Goal: Information Seeking & Learning: Learn about a topic

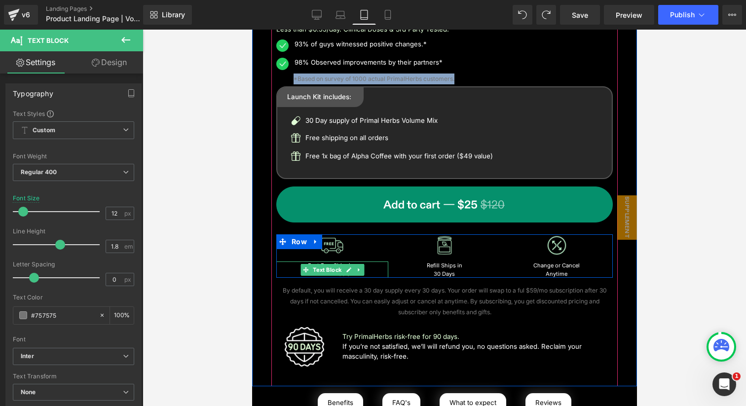
click at [376, 268] on p "Fast Free Shipping" at bounding box center [332, 266] width 112 height 8
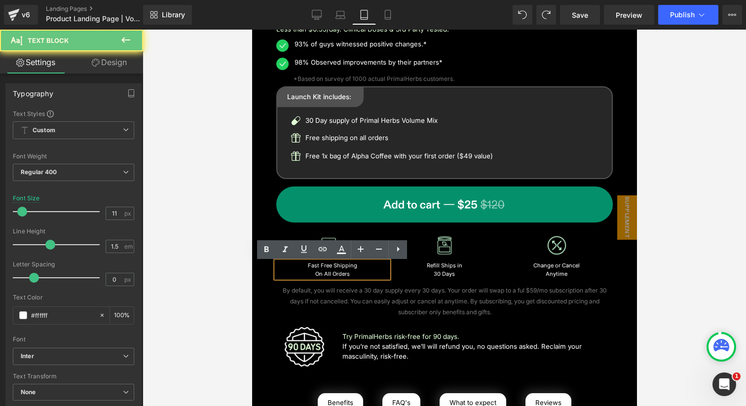
click at [376, 268] on p "Fast Free Shipping" at bounding box center [332, 266] width 112 height 8
click at [341, 270] on p "Fast Free Shipping" at bounding box center [332, 266] width 112 height 8
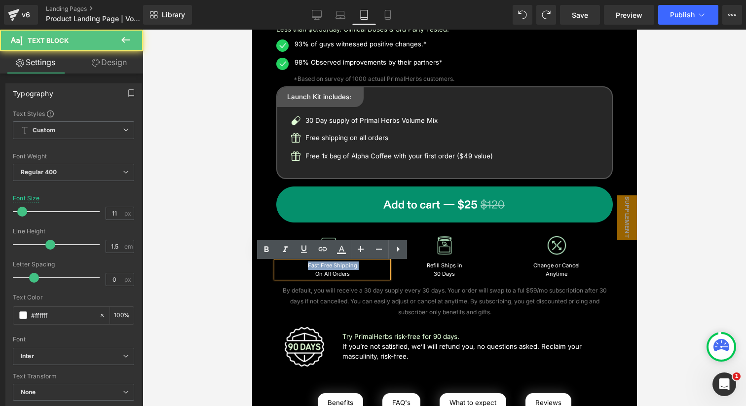
click at [341, 270] on p "Fast Free Shipping" at bounding box center [332, 266] width 112 height 8
click at [351, 273] on p "On All Orders" at bounding box center [332, 274] width 112 height 8
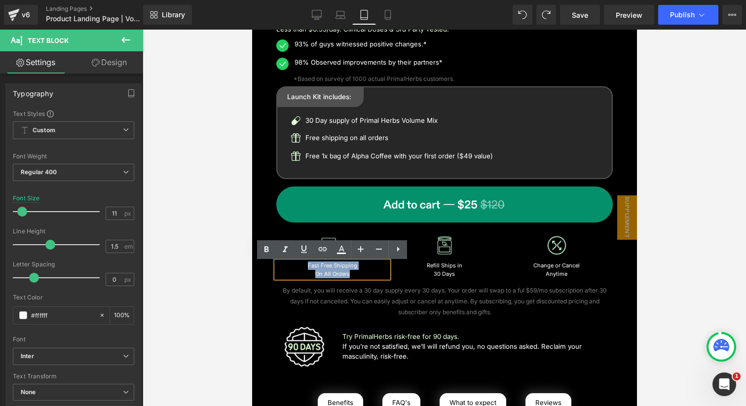
drag, startPoint x: 358, startPoint y: 275, endPoint x: 304, endPoint y: 266, distance: 54.4
click at [304, 266] on div "Fast Free Shipping On All Orders" at bounding box center [332, 270] width 112 height 16
copy div "Fast Free Shipping On All Orders"
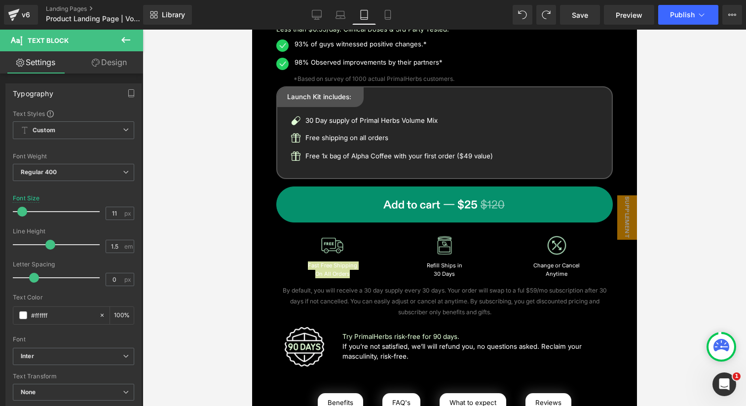
click at [224, 244] on div at bounding box center [445, 218] width 604 height 377
click at [216, 228] on div at bounding box center [445, 218] width 604 height 377
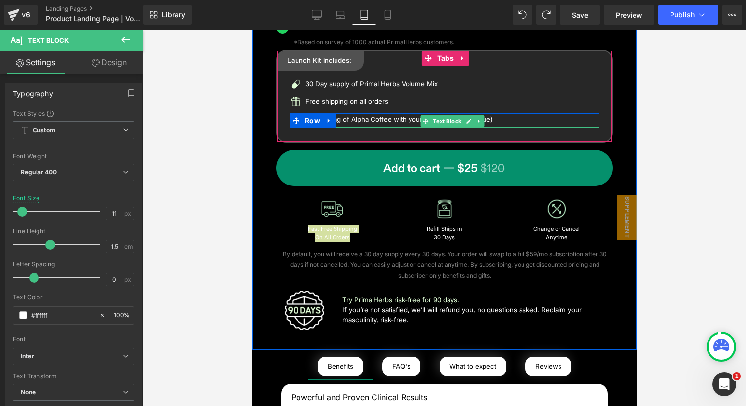
scroll to position [686, 0]
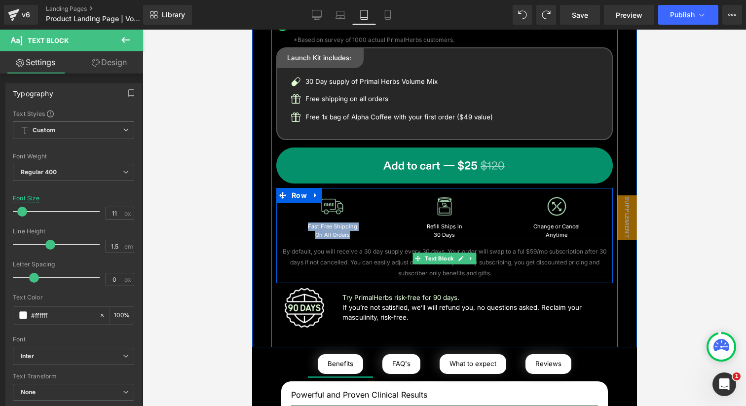
click at [523, 264] on p "By default, you will receive a 30 day supply every 30 days. Your order will swa…" at bounding box center [444, 262] width 337 height 32
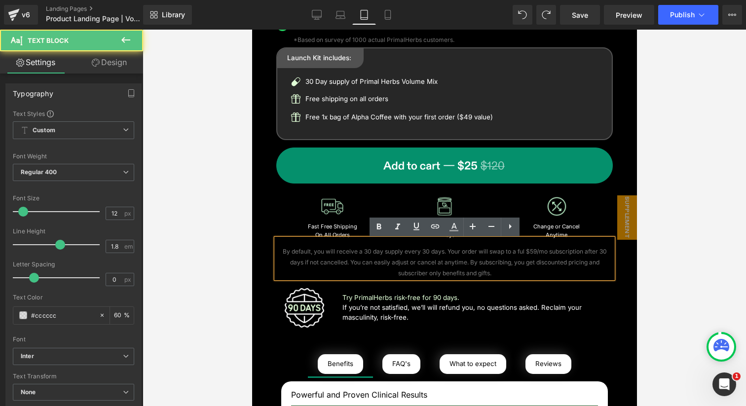
drag, startPoint x: 513, startPoint y: 274, endPoint x: 273, endPoint y: 254, distance: 241.2
click at [276, 253] on div "By default, you will receive a 30 day supply every 30 days. Your order will swa…" at bounding box center [444, 258] width 337 height 39
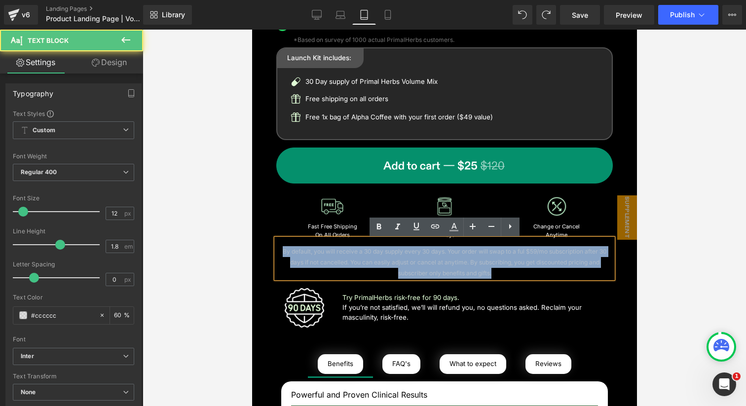
drag, startPoint x: 279, startPoint y: 251, endPoint x: 515, endPoint y: 272, distance: 236.9
click at [515, 272] on p "By default, you will receive a 30 day supply every 30 days. Your order will swa…" at bounding box center [444, 262] width 337 height 32
copy p "By default, you will receive a 30 day supply every 30 days. Your order will swa…"
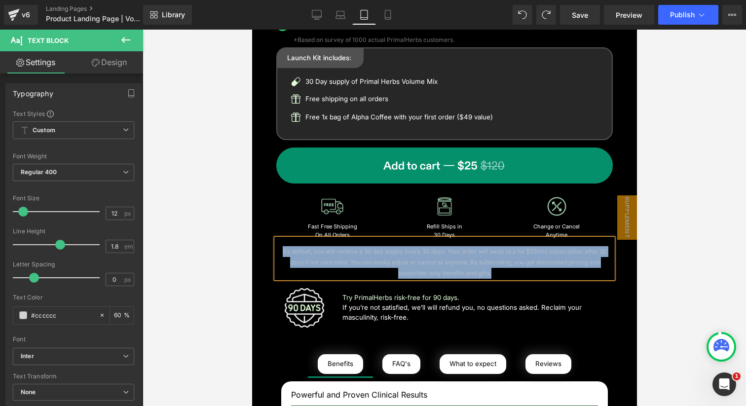
click at [607, 121] on div "Icon 30 Day supply of Primal Herbs Volume Mix Text Block Row Icon Free shipping…" at bounding box center [444, 106] width 330 height 61
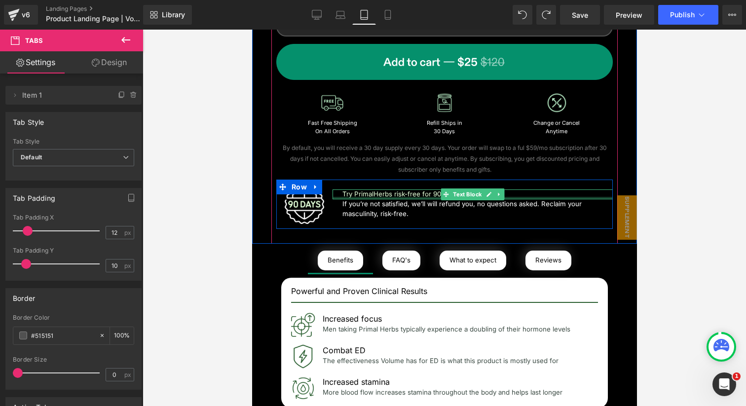
scroll to position [792, 0]
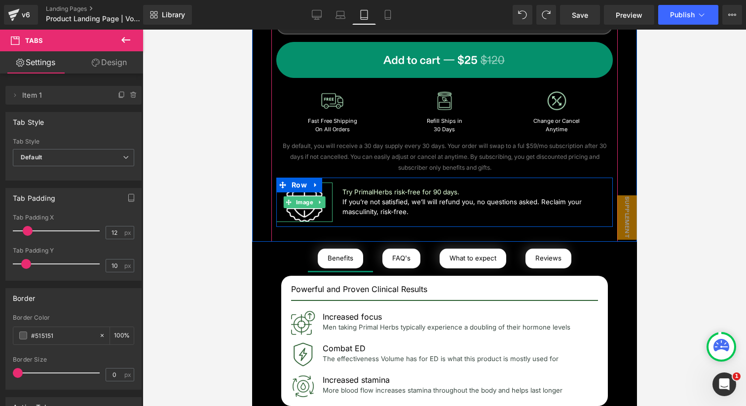
click at [324, 191] on div at bounding box center [304, 202] width 56 height 39
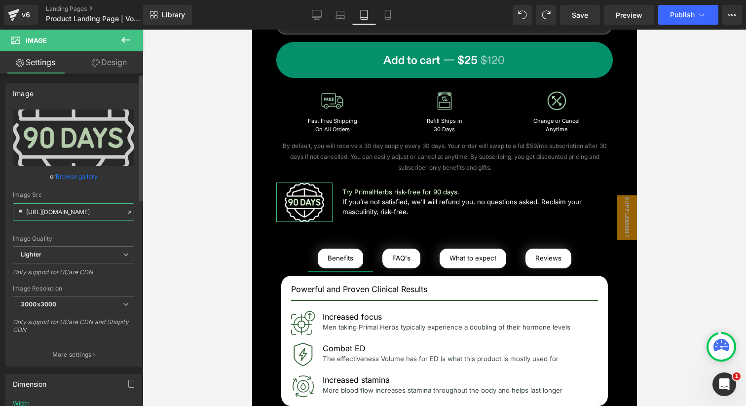
click at [75, 213] on input "[URL][DOMAIN_NAME]" at bounding box center [73, 211] width 121 height 17
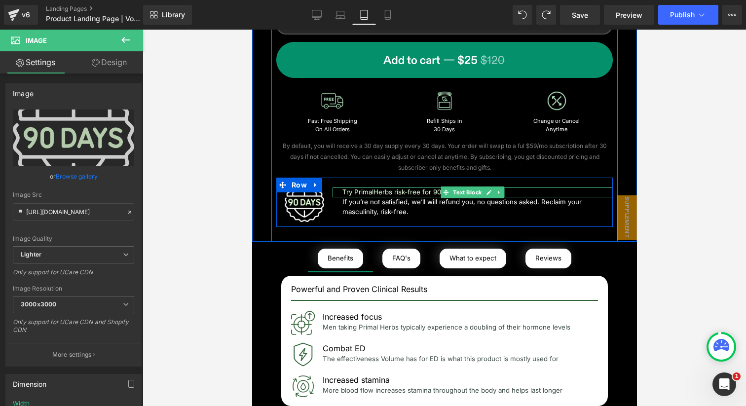
click at [371, 194] on p "Try PrimalHerbs risk-free for 90 days." at bounding box center [477, 193] width 270 height 10
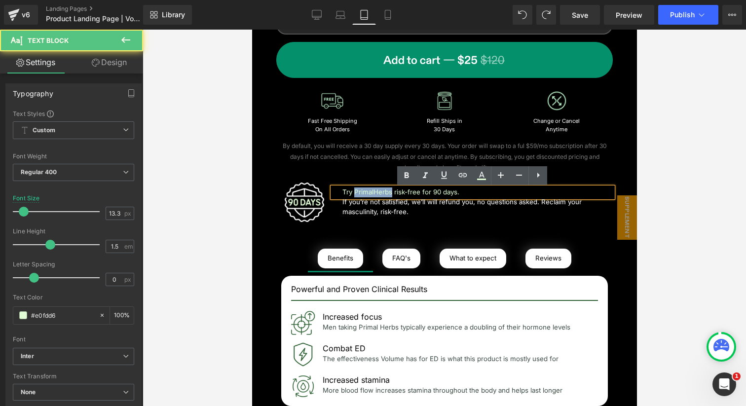
click at [371, 194] on p "Try PrimalHerbs risk-free for 90 days." at bounding box center [477, 193] width 270 height 10
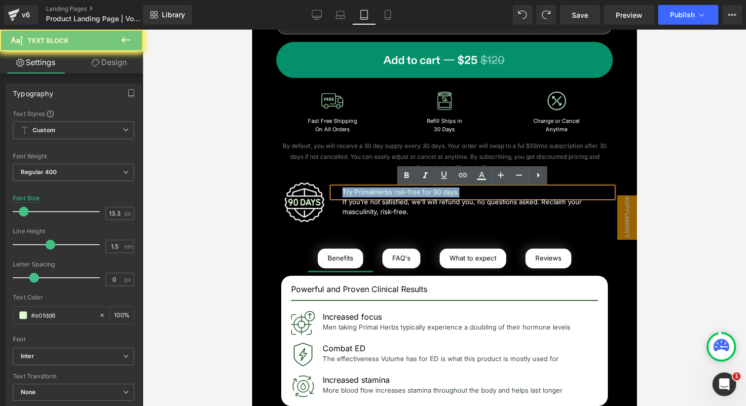
click at [371, 194] on p "Try PrimalHerbs risk-free for 90 days." at bounding box center [477, 193] width 270 height 10
copy p "Try PrimalHerbs risk-free for 90 days."
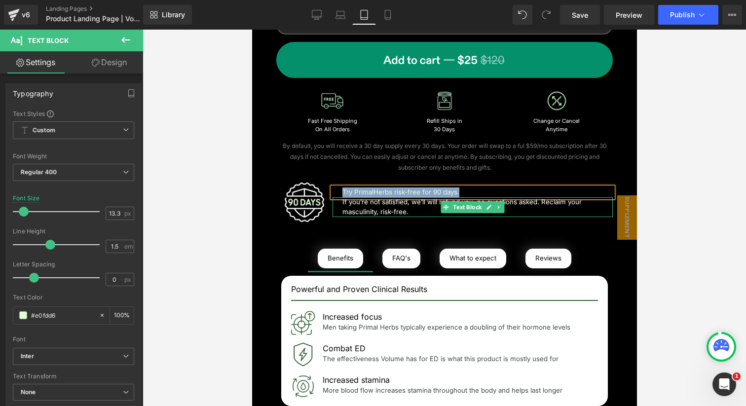
click at [366, 208] on p "If you’re not satisfied, we’ll will refund you, no questions asked. Reclaim you…" at bounding box center [477, 207] width 270 height 20
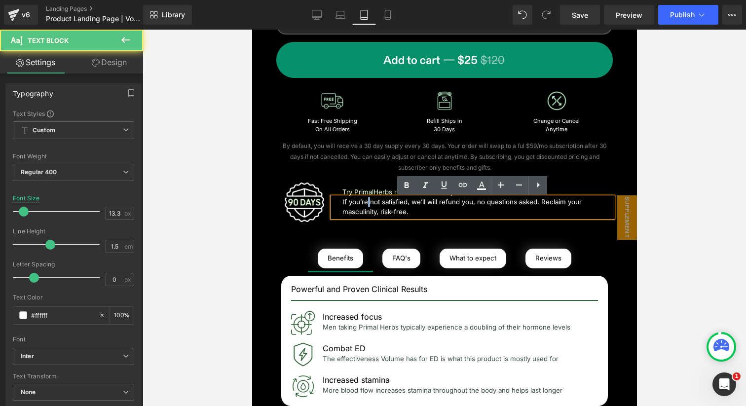
click at [366, 208] on p "If you’re not satisfied, we’ll will refund you, no questions asked. Reclaim you…" at bounding box center [477, 207] width 270 height 20
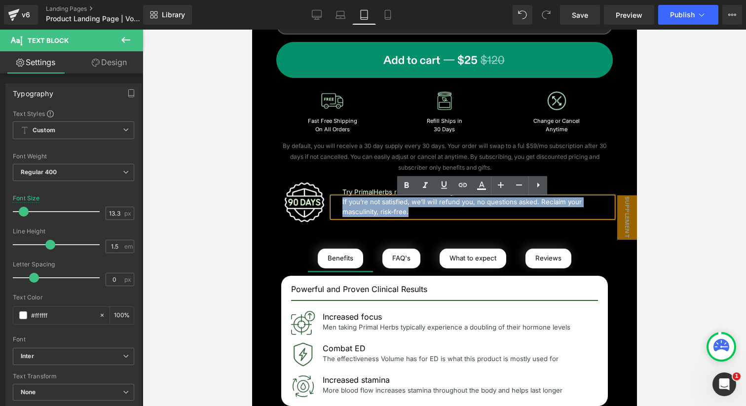
drag, startPoint x: 418, startPoint y: 212, endPoint x: 339, endPoint y: 205, distance: 79.3
click at [339, 205] on div "If you’re not satisfied, we’ll will refund you, no questions asked. Reclaim you…" at bounding box center [472, 207] width 280 height 20
copy p "If you’re not satisfied, we’ll will refund you, no questions asked. Reclaim you…"
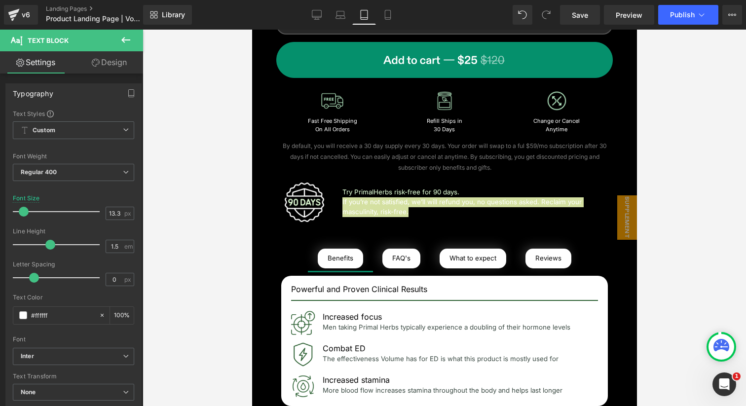
click at [191, 166] on div at bounding box center [445, 218] width 604 height 377
click at [206, 166] on div at bounding box center [445, 218] width 604 height 377
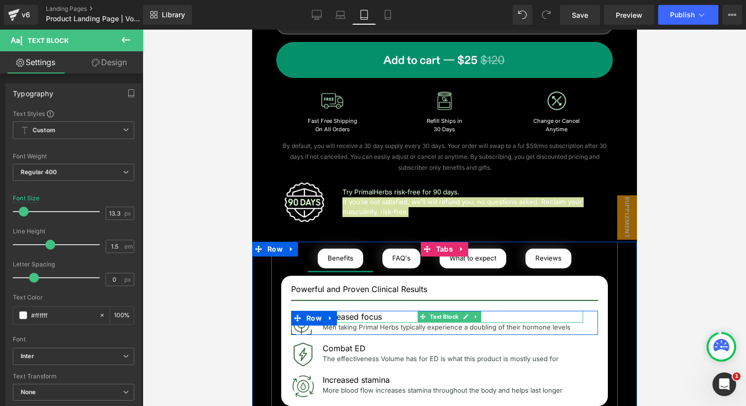
scroll to position [810, 0]
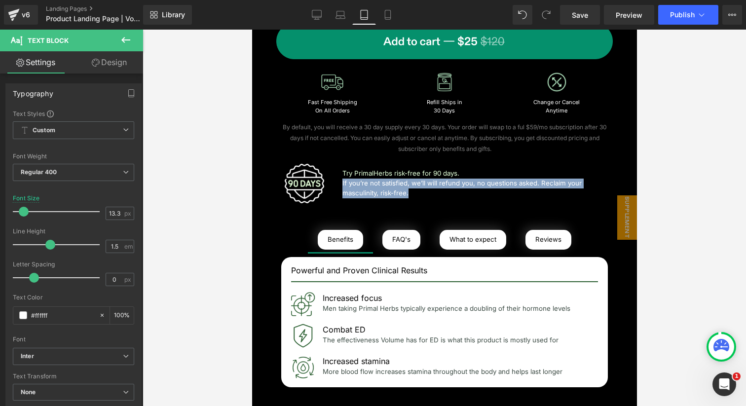
click at [374, 138] on p "By default, you will receive a 30 day supply every 30 days. Your order will swa…" at bounding box center [444, 138] width 337 height 32
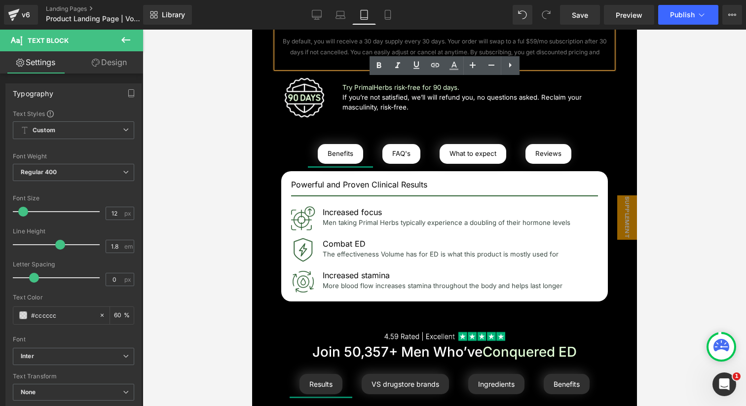
scroll to position [913, 0]
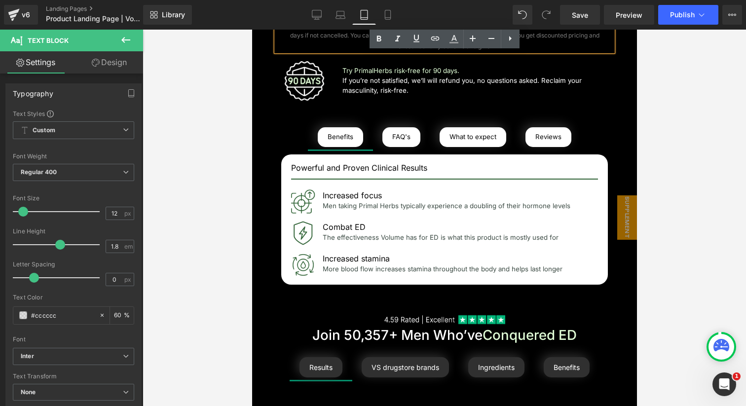
click at [252, 30] on div at bounding box center [252, 30] width 0 height 0
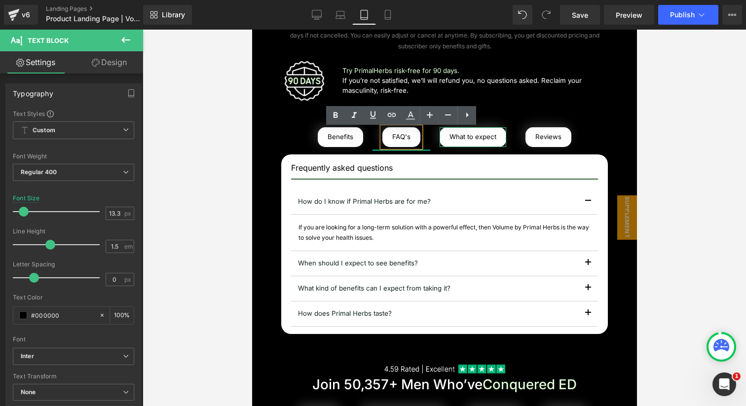
click at [490, 144] on div "What to expect" at bounding box center [472, 137] width 67 height 20
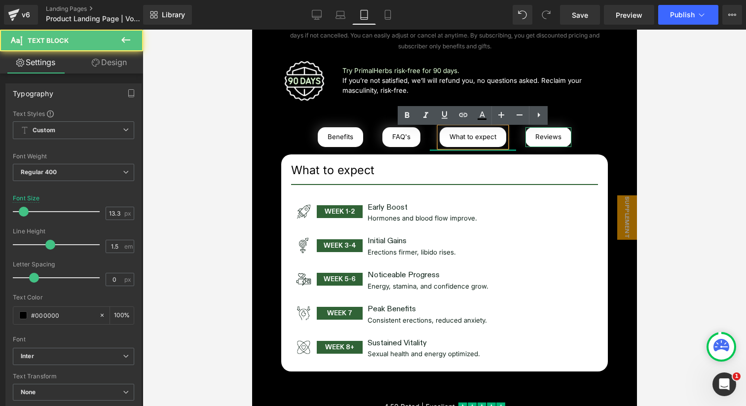
click at [554, 136] on div "Reviews" at bounding box center [548, 137] width 46 height 20
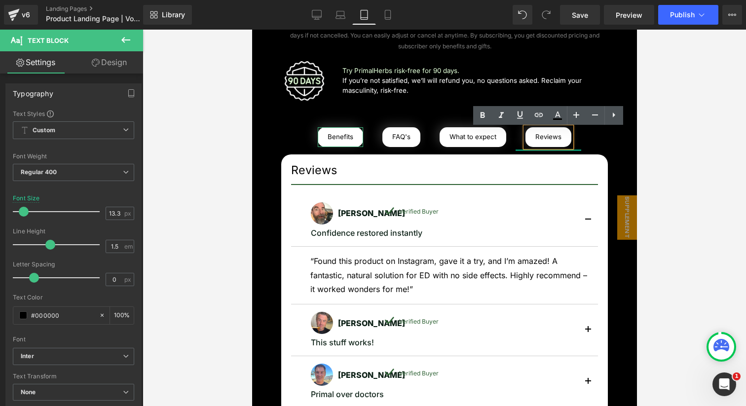
click at [323, 139] on div "Benefits" at bounding box center [339, 137] width 45 height 20
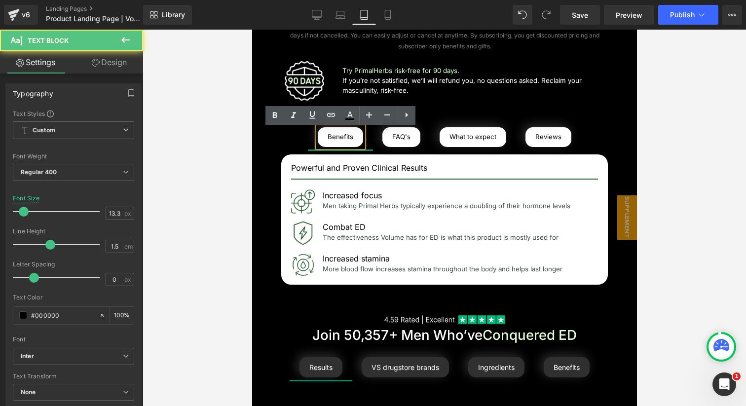
click at [276, 136] on ul "Benefits Text Block FAQ's Text Block What to expect Text Block Reviews Text Blo…" at bounding box center [444, 135] width 346 height 31
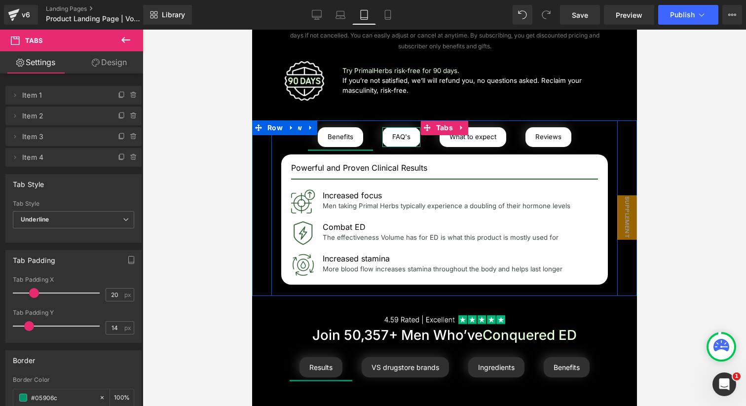
click at [393, 136] on div "FAQ's" at bounding box center [401, 137] width 38 height 20
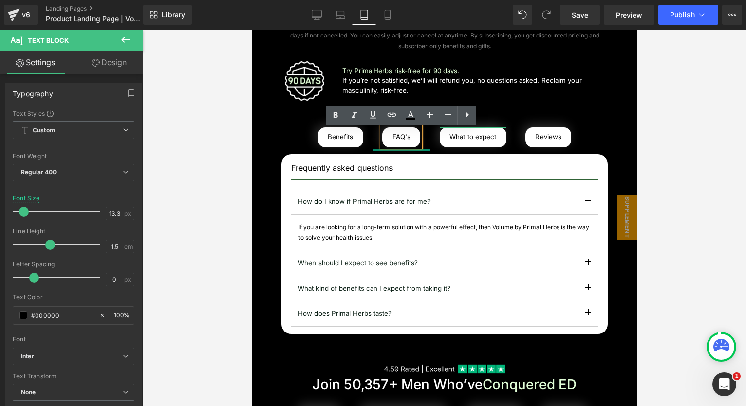
click at [464, 143] on div "What to expect" at bounding box center [472, 137] width 67 height 20
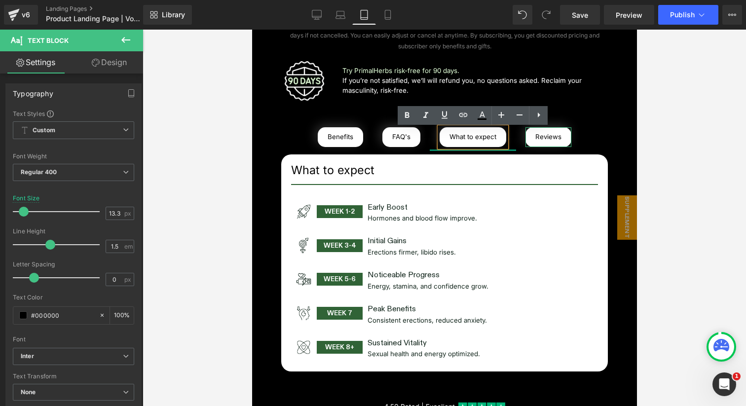
click at [537, 144] on div "Reviews" at bounding box center [548, 137] width 46 height 20
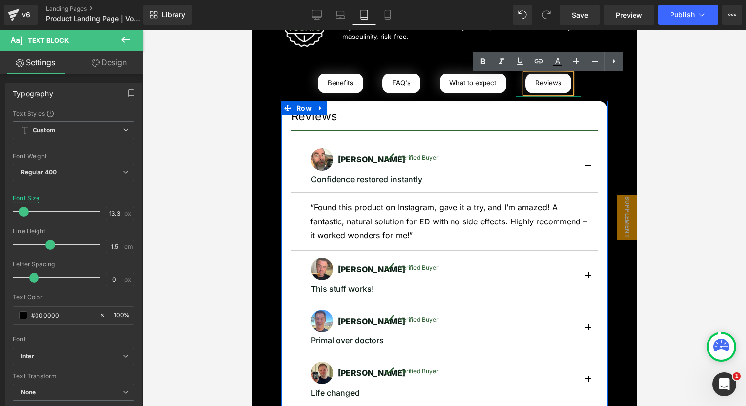
scroll to position [947, 0]
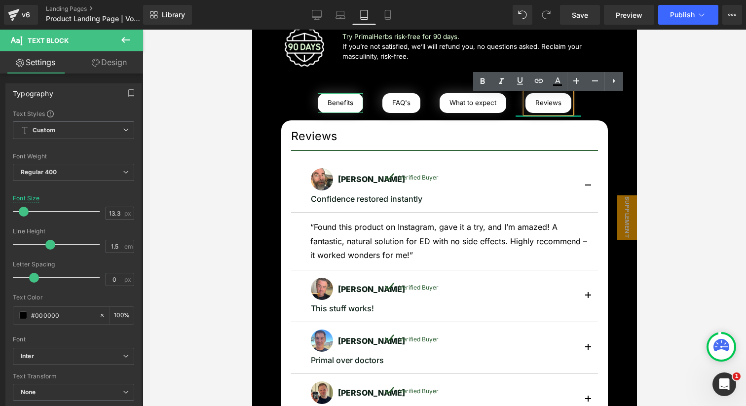
click at [333, 104] on div "Benefits" at bounding box center [339, 103] width 45 height 20
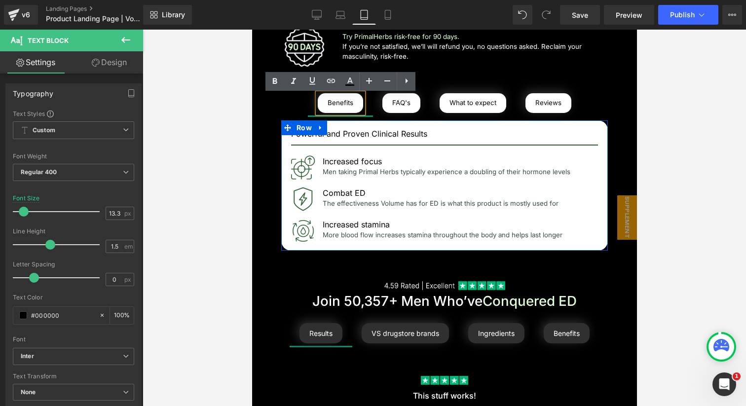
click at [602, 136] on div "Powerful and Proven Clinical Results Text Block Separator Image Increased focus…" at bounding box center [444, 185] width 327 height 130
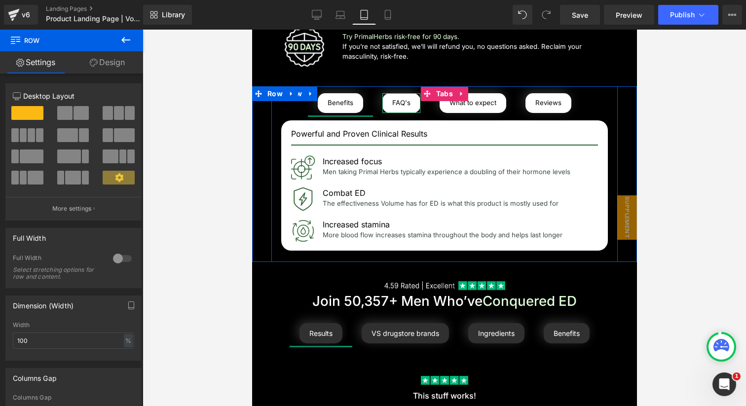
click at [397, 102] on div "FAQ's" at bounding box center [401, 103] width 38 height 20
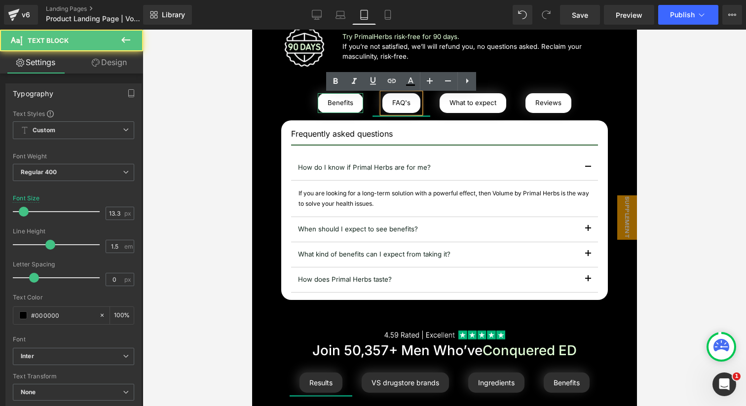
click at [329, 108] on div "Benefits" at bounding box center [339, 103] width 45 height 20
